Goal: Information Seeking & Learning: Find specific fact

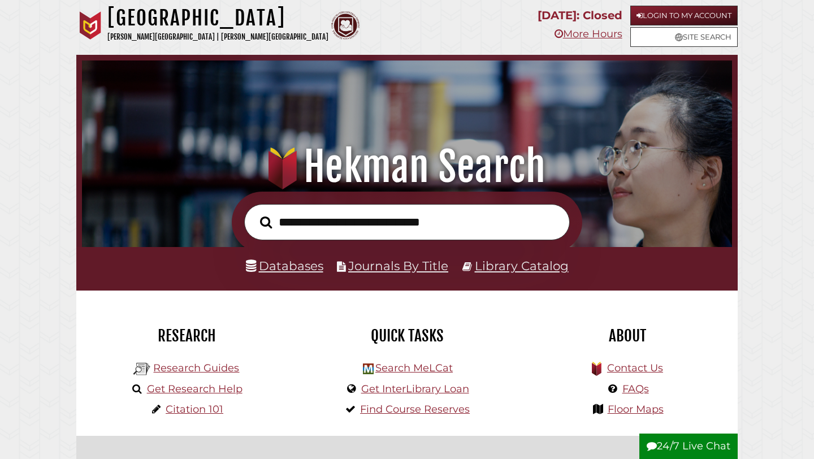
scroll to position [215, 645]
click at [357, 223] on input "text" at bounding box center [407, 222] width 326 height 37
type input "**********"
click at [255, 213] on button "Search" at bounding box center [266, 222] width 23 height 19
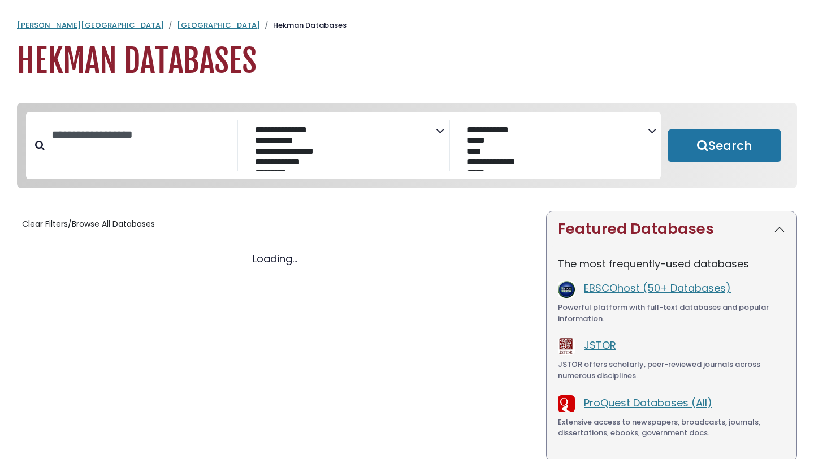
select select "Database Subject Filter"
select select "Database Vendors Filter"
select select "Database Subject Filter"
select select "Database Vendors Filter"
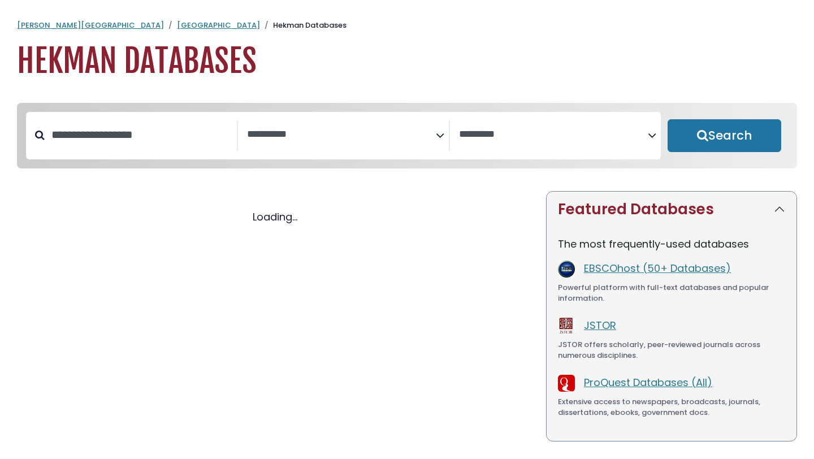
select select "Database Subject Filter"
select select "Database Vendors Filter"
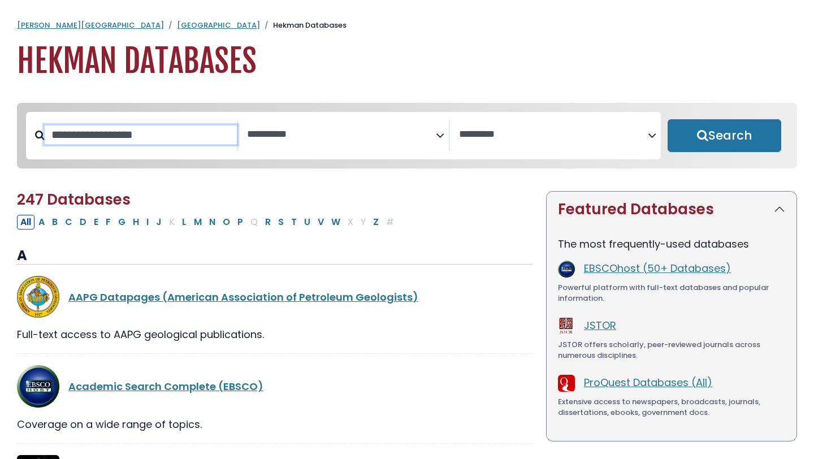
click at [148, 127] on input "Search database by title or keyword" at bounding box center [141, 135] width 192 height 19
paste input "**********"
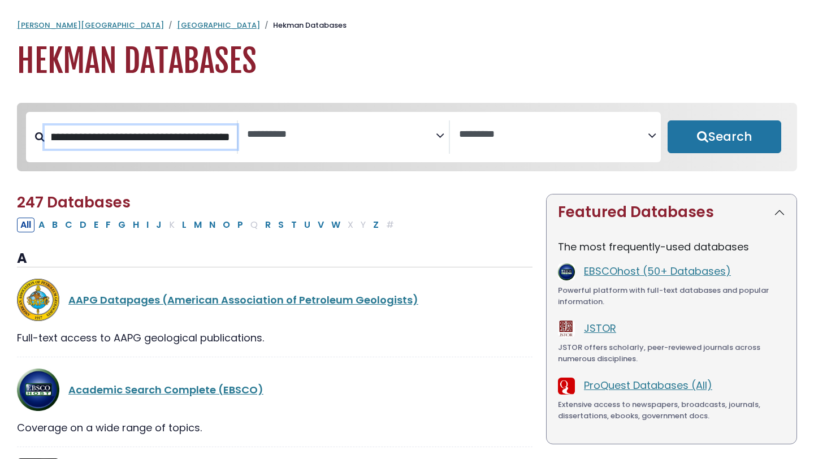
type input "**********"
click at [668, 120] on button "Search" at bounding box center [725, 136] width 114 height 33
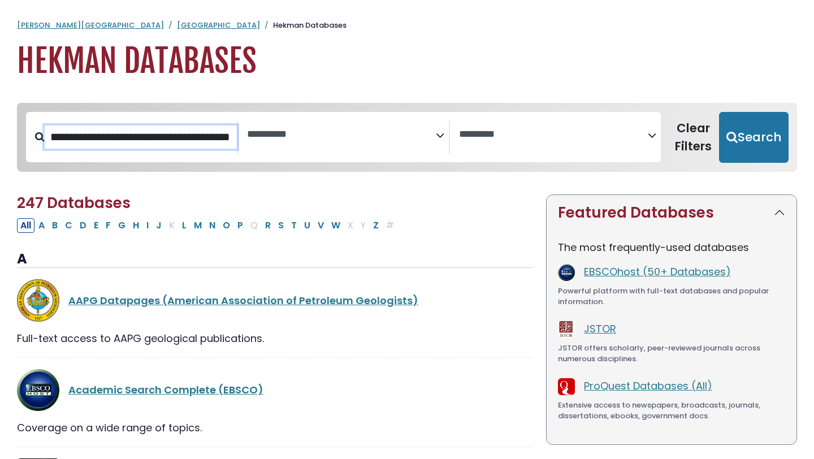
select select "Database Subject Filter"
select select "Database Vendors Filter"
